Goal: Information Seeking & Learning: Learn about a topic

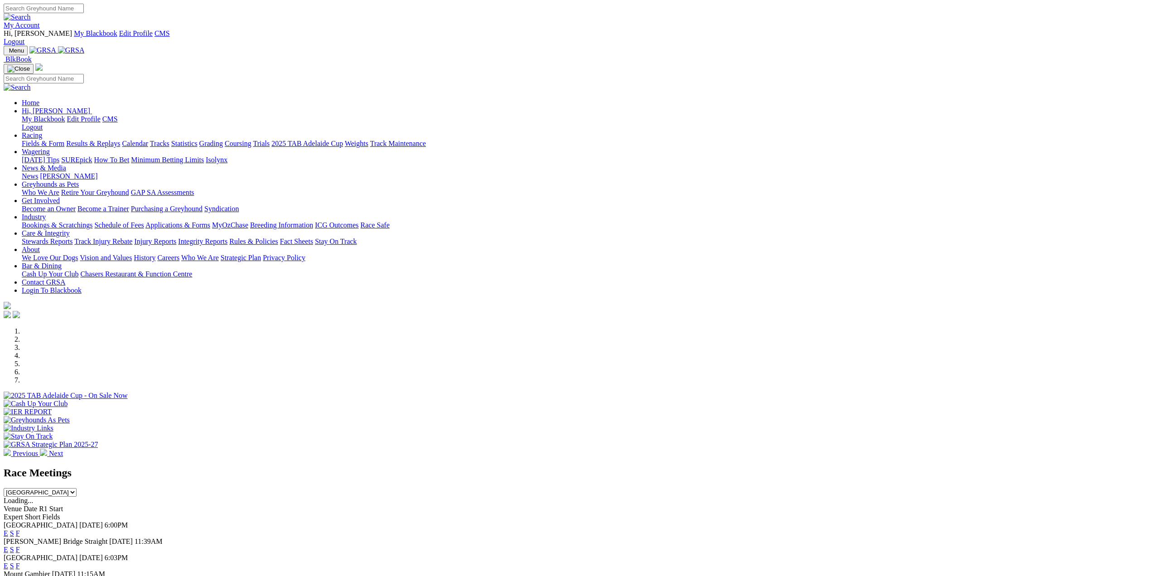
click at [42, 131] on link "Racing" at bounding box center [32, 135] width 20 height 8
click at [120, 140] on link "Results & Replays" at bounding box center [93, 144] width 54 height 8
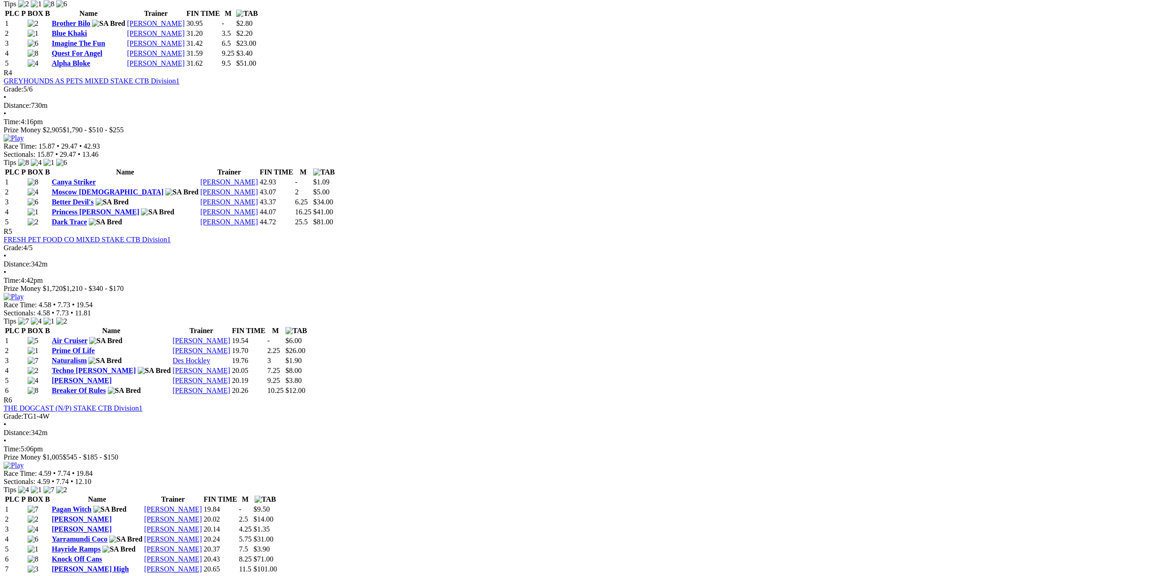
scroll to position [861, 0]
